Goal: Information Seeking & Learning: Find contact information

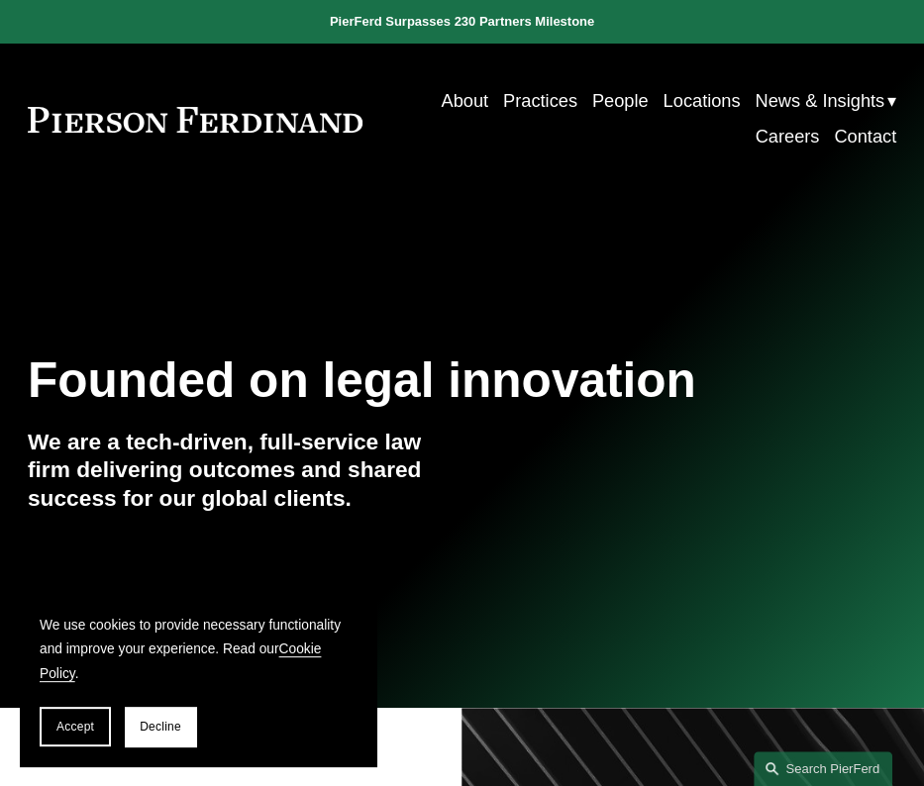
click at [693, 104] on link "Locations" at bounding box center [700, 101] width 77 height 36
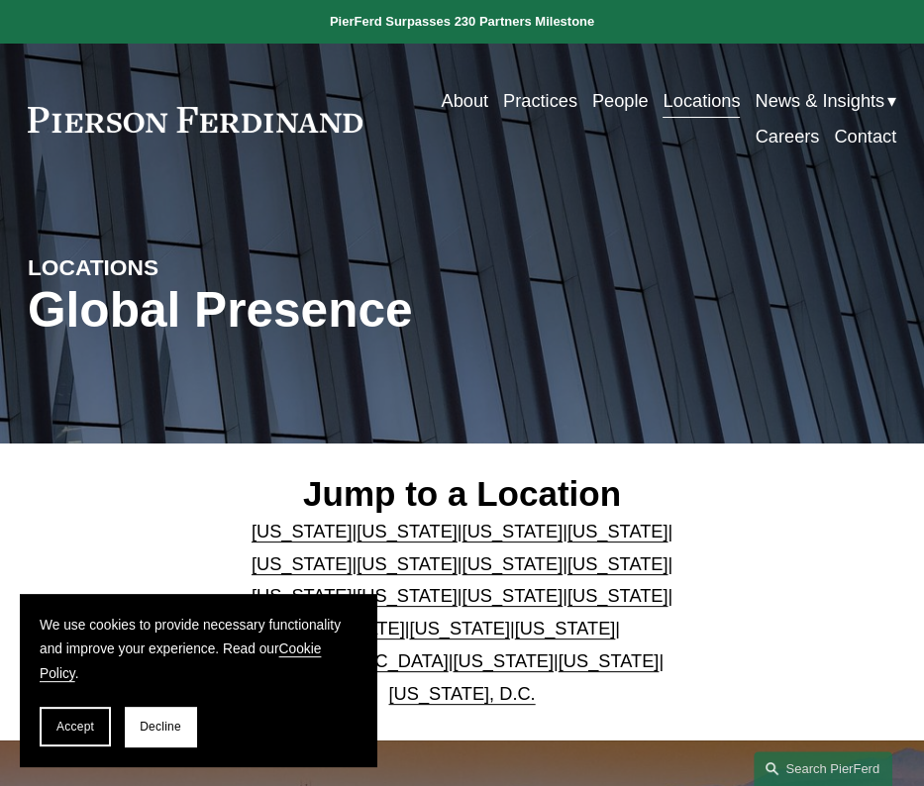
click at [614, 102] on link "People" at bounding box center [620, 101] width 56 height 36
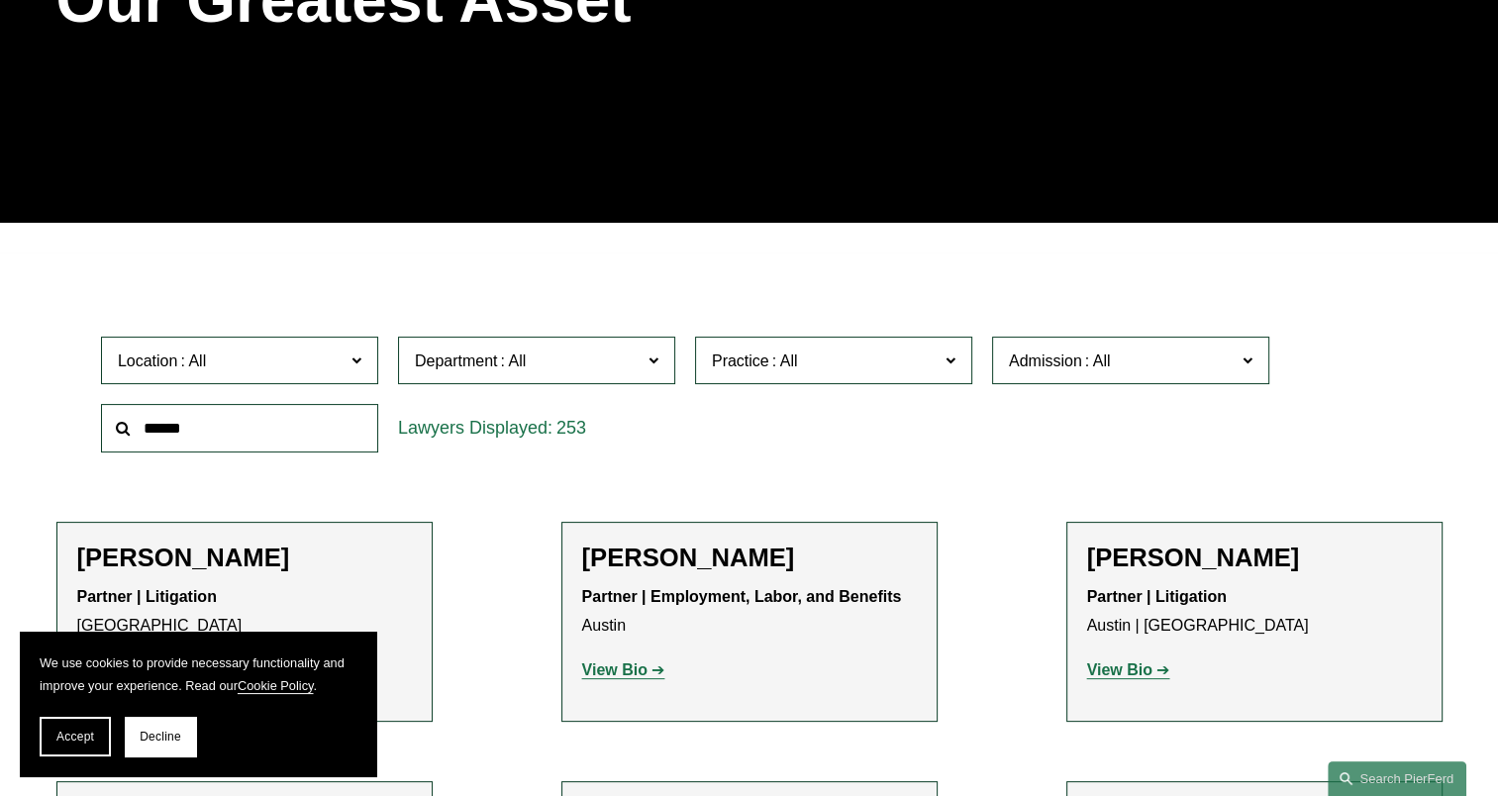
scroll to position [396, 0]
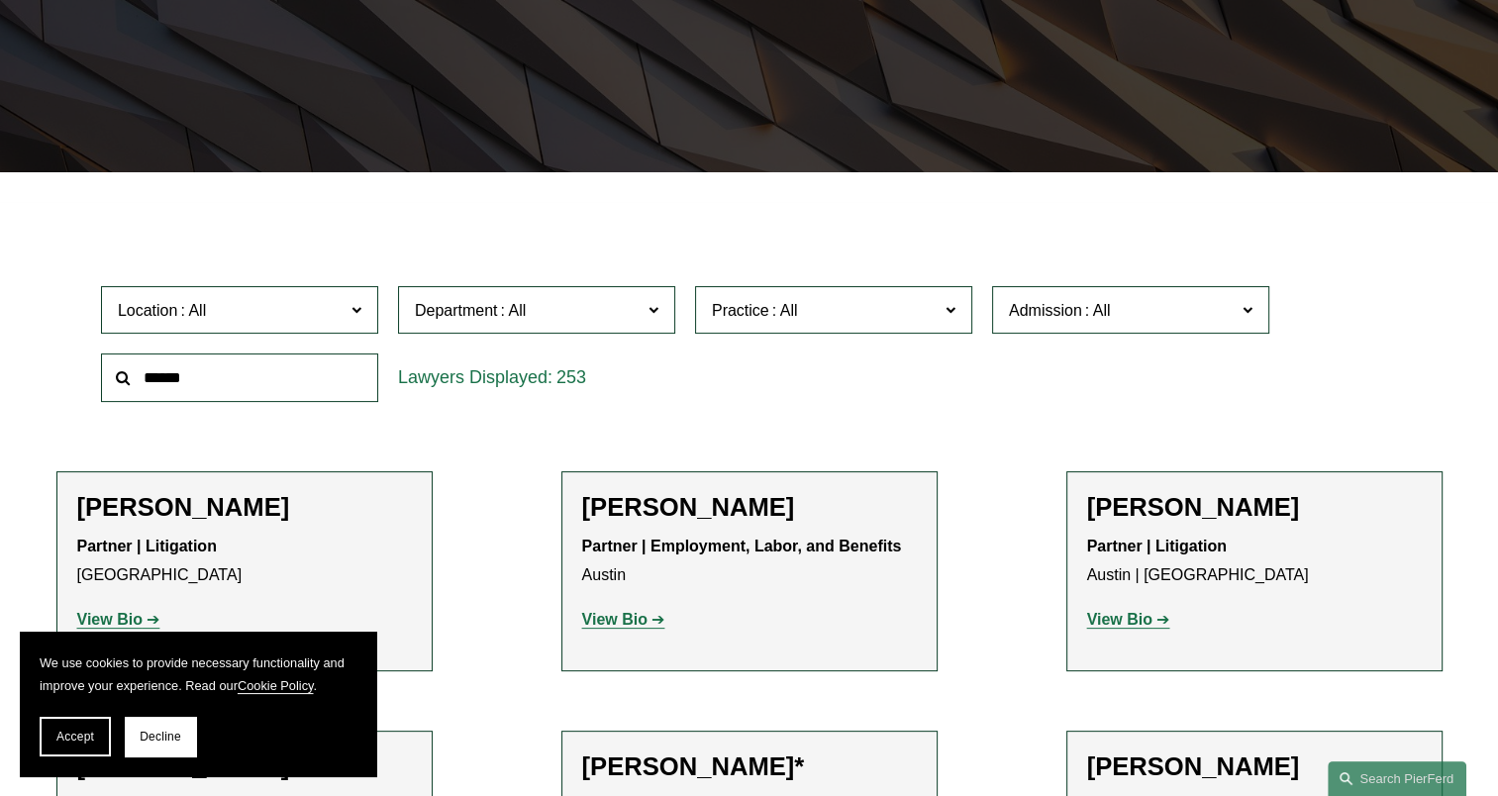
click at [649, 306] on span at bounding box center [653, 309] width 10 height 26
click at [0, 0] on link "Employment, Labor, and Benefits" at bounding box center [0, 0] width 0 height 0
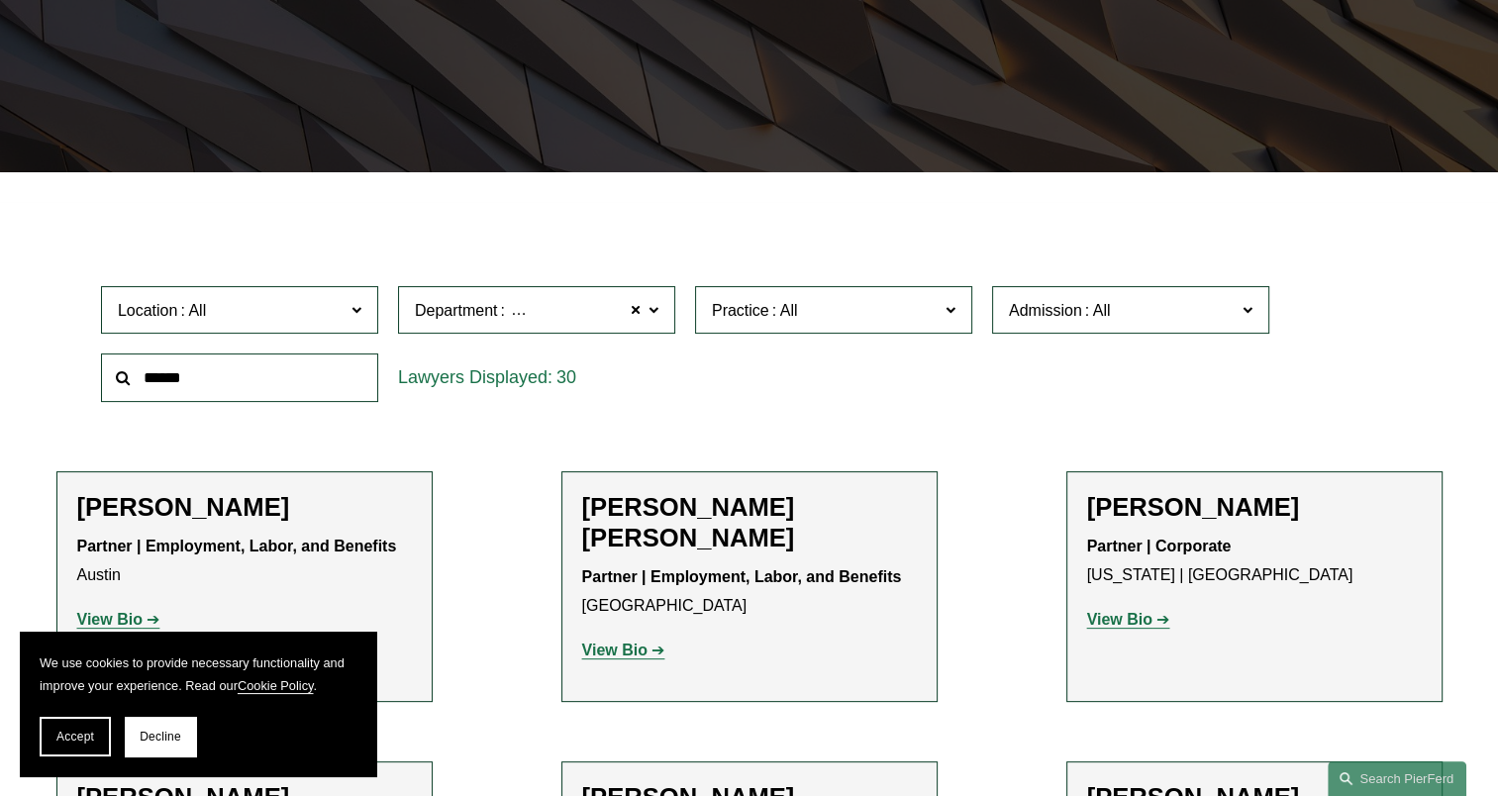
click at [359, 307] on span at bounding box center [356, 309] width 10 height 26
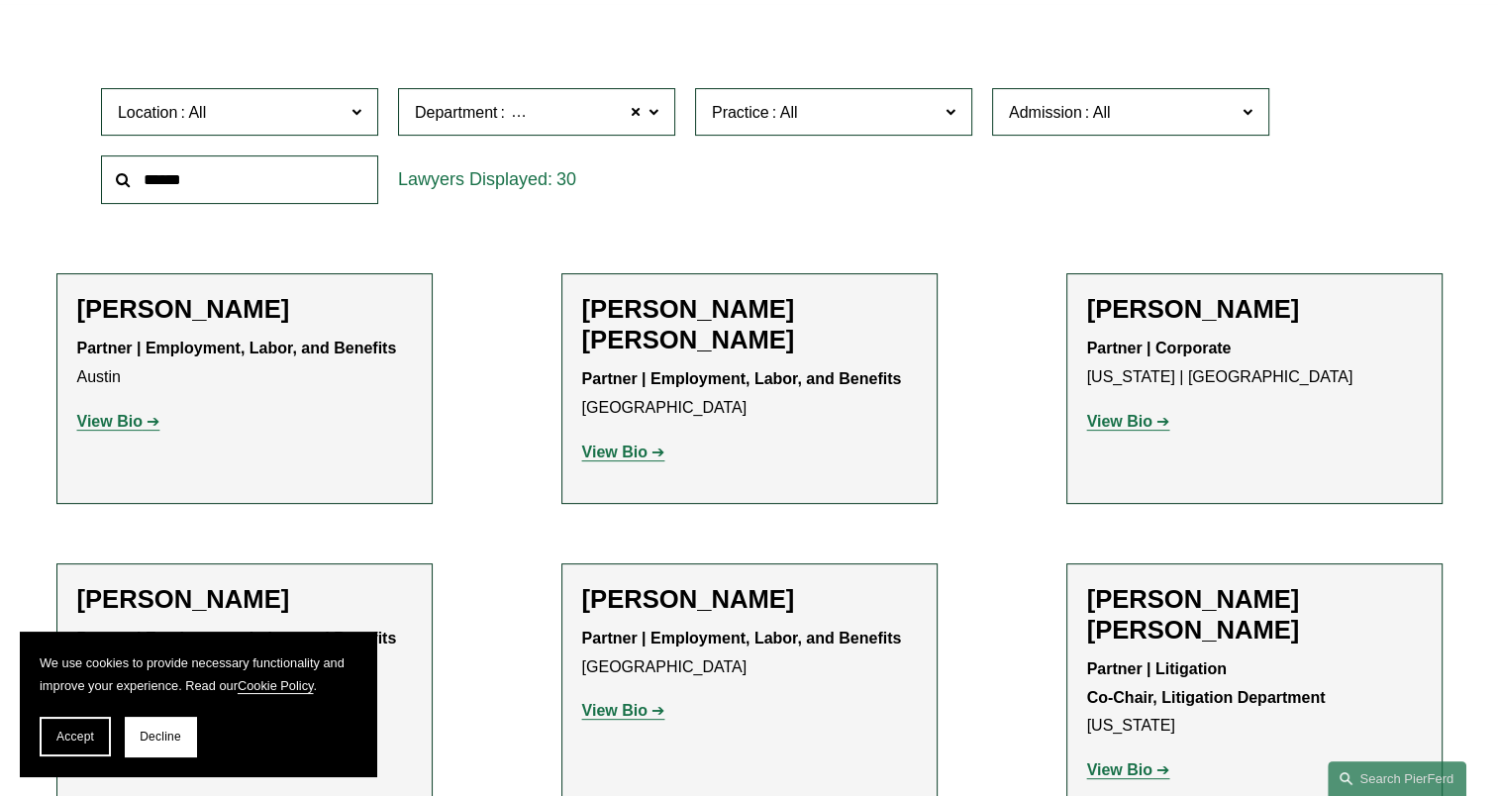
scroll to position [495, 0]
click at [0, 0] on link "[GEOGRAPHIC_DATA]" at bounding box center [0, 0] width 0 height 0
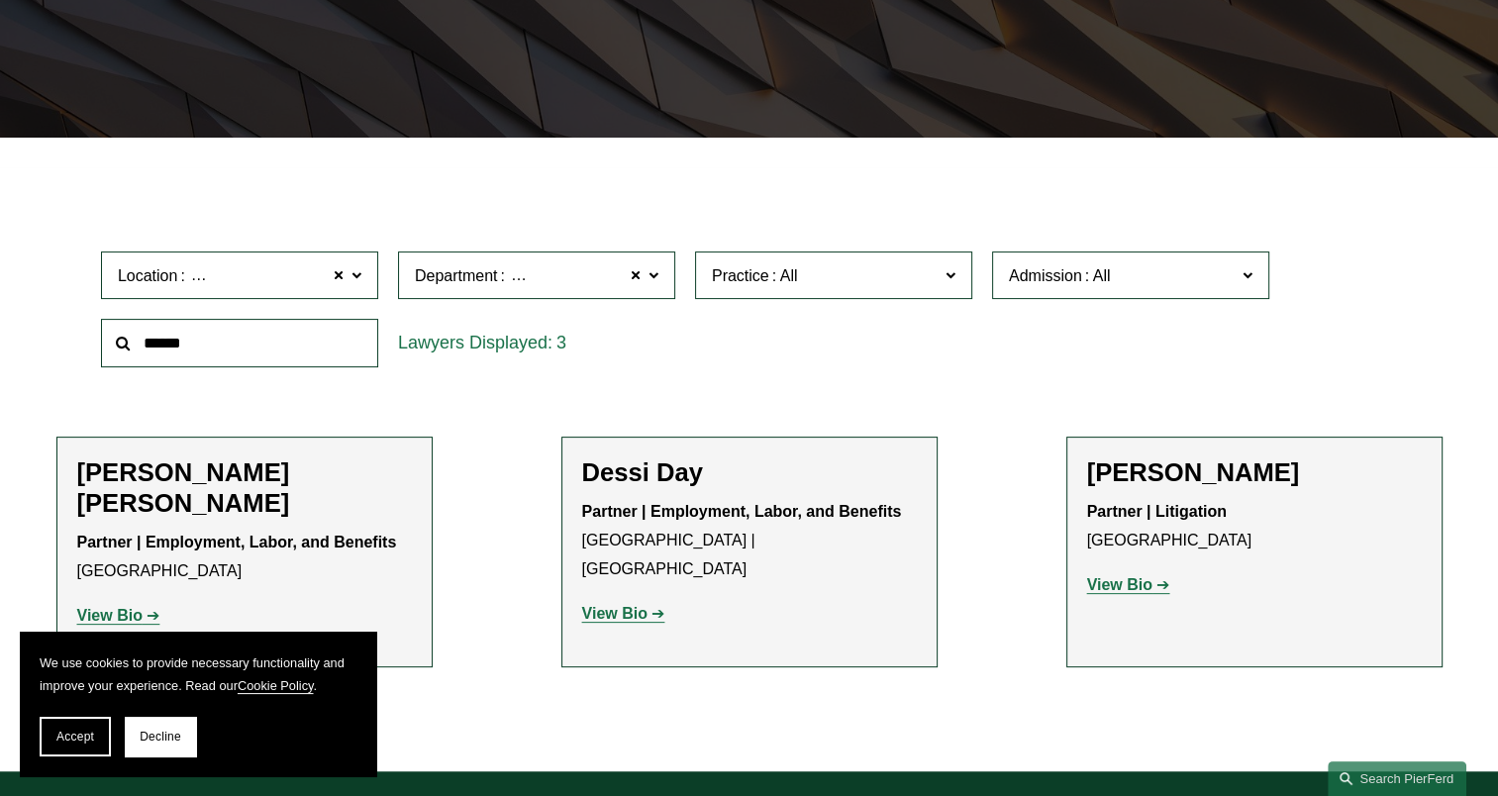
scroll to position [464, 0]
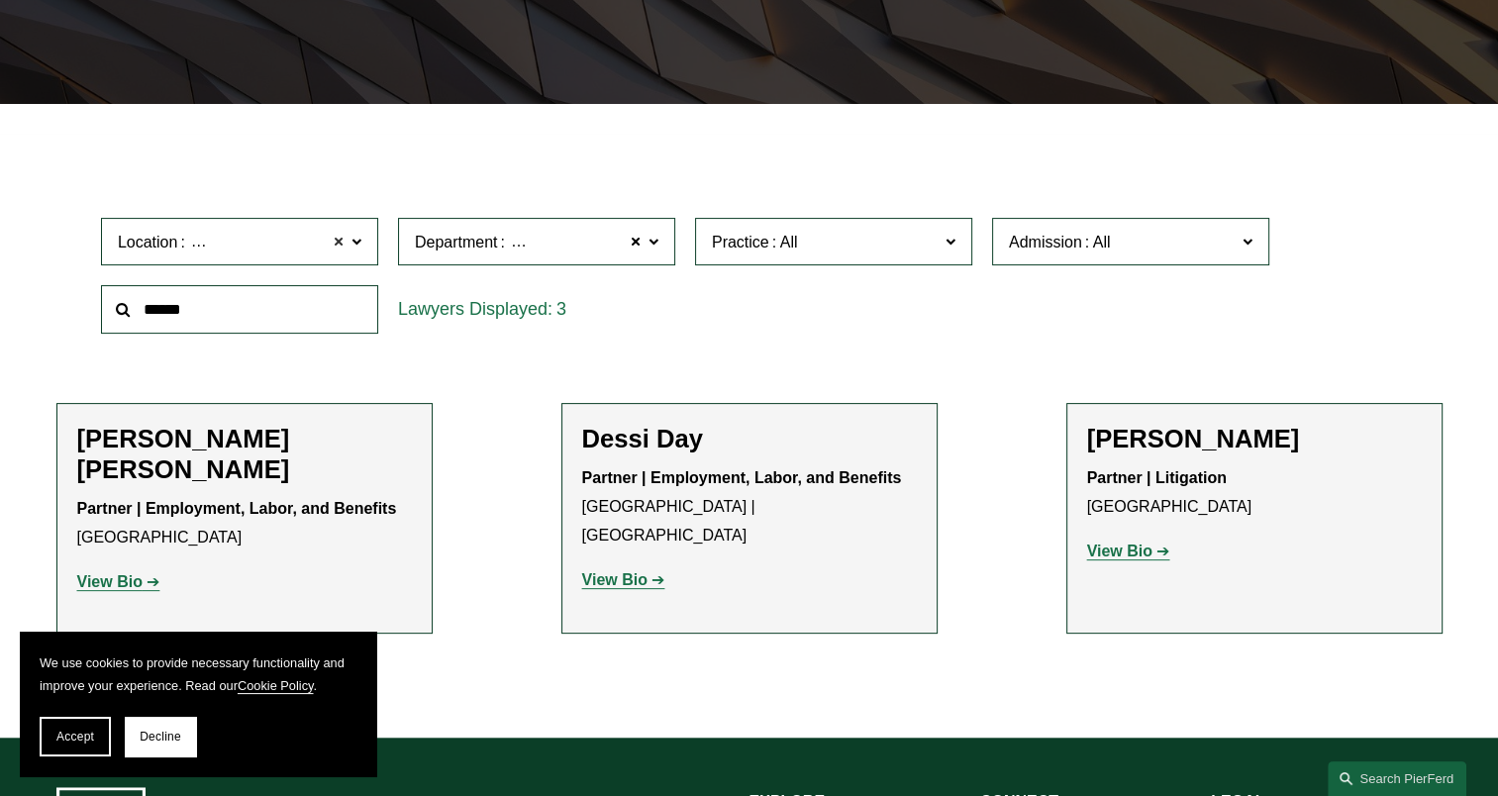
click at [341, 242] on span at bounding box center [339, 242] width 12 height 26
click at [364, 238] on label "Location" at bounding box center [239, 242] width 277 height 49
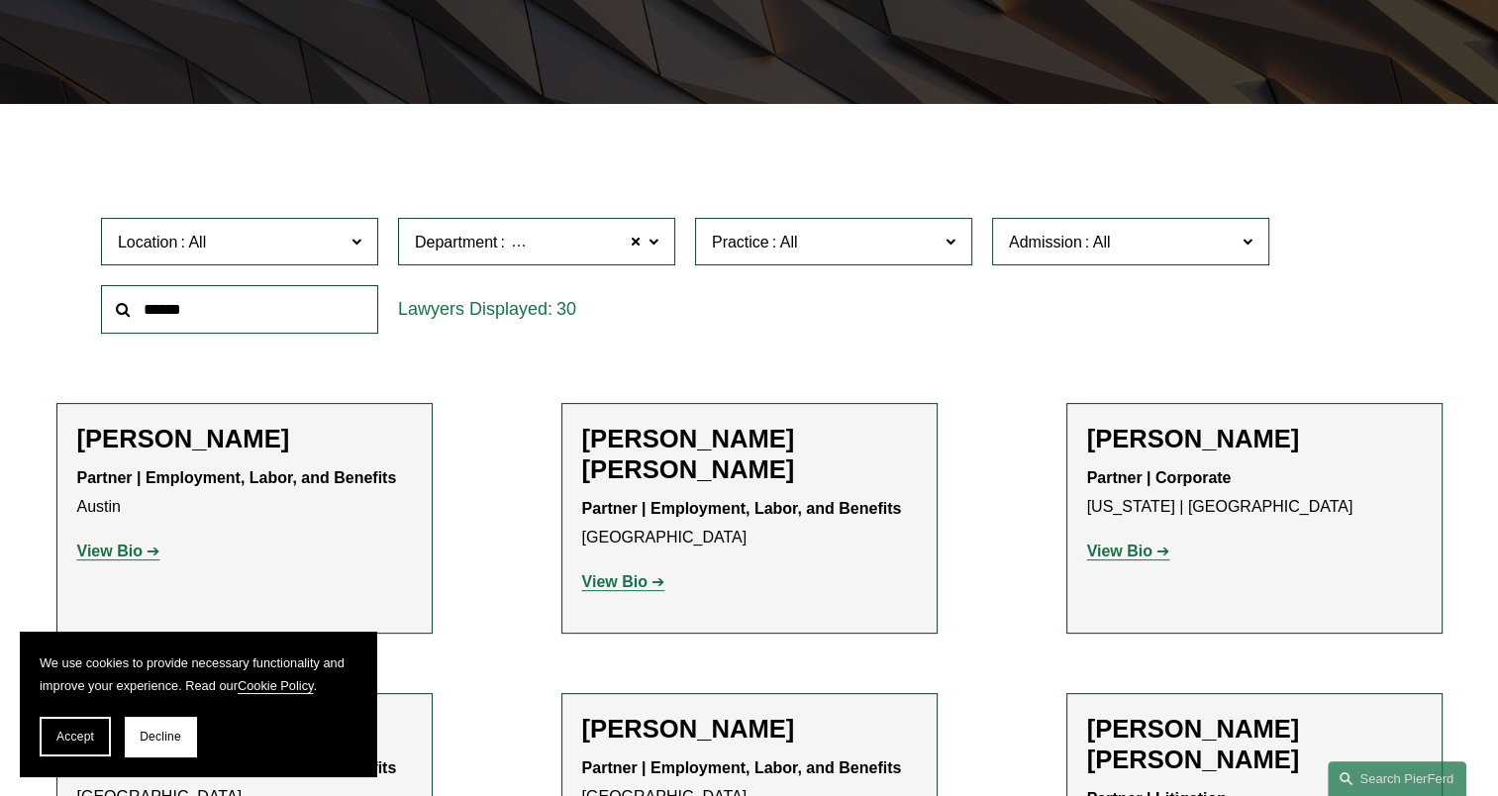
scroll to position [693, 0]
click at [0, 0] on link "[GEOGRAPHIC_DATA]" at bounding box center [0, 0] width 0 height 0
